Goal: Task Accomplishment & Management: Use online tool/utility

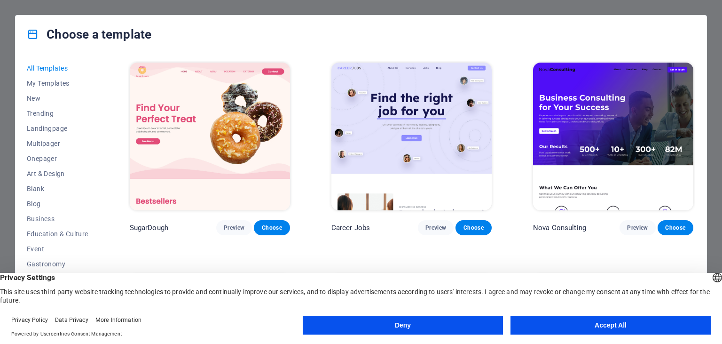
click at [608, 332] on button "Accept All" at bounding box center [610, 324] width 200 height 19
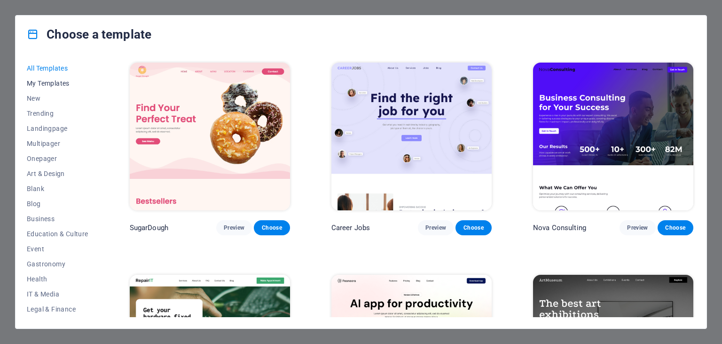
click at [55, 86] on span "My Templates" at bounding box center [58, 83] width 62 height 8
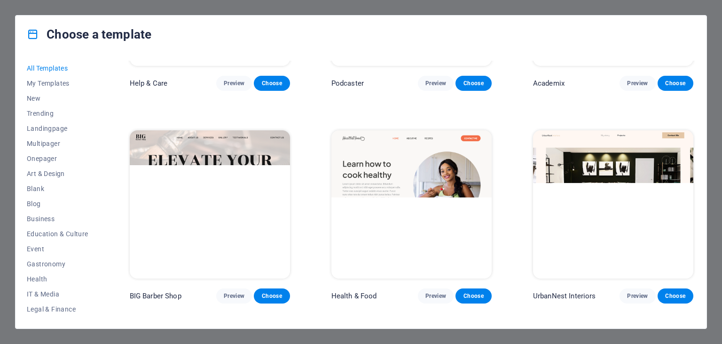
scroll to position [24, 0]
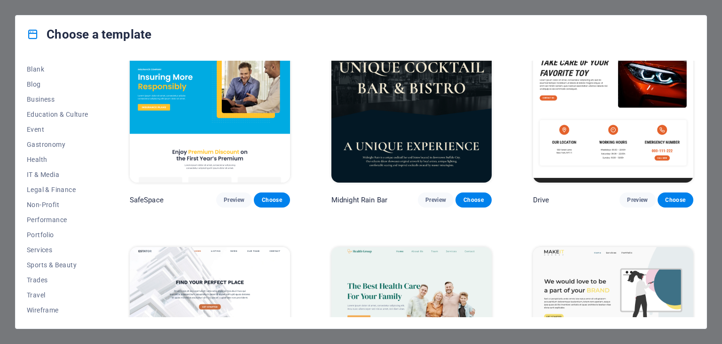
scroll to position [968, 0]
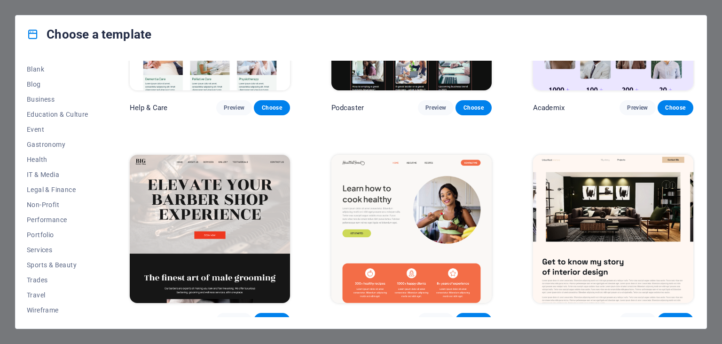
click at [33, 36] on icon at bounding box center [33, 34] width 12 height 12
click at [33, 70] on span "Blank" at bounding box center [58, 69] width 62 height 8
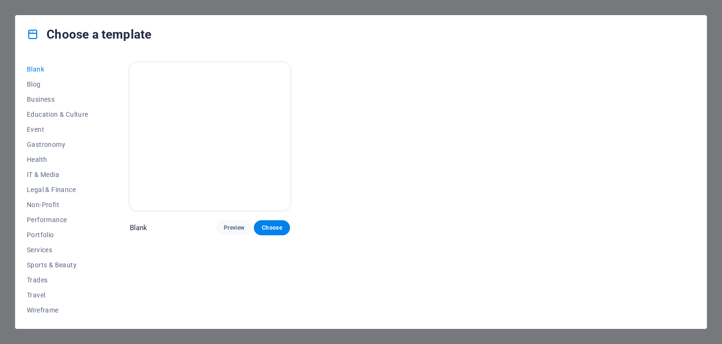
scroll to position [0, 0]
click at [16, 8] on div "Choose a template All Templates My Templates New Trending Landingpage Multipage…" at bounding box center [361, 172] width 722 height 344
